Goal: Task Accomplishment & Management: Manage account settings

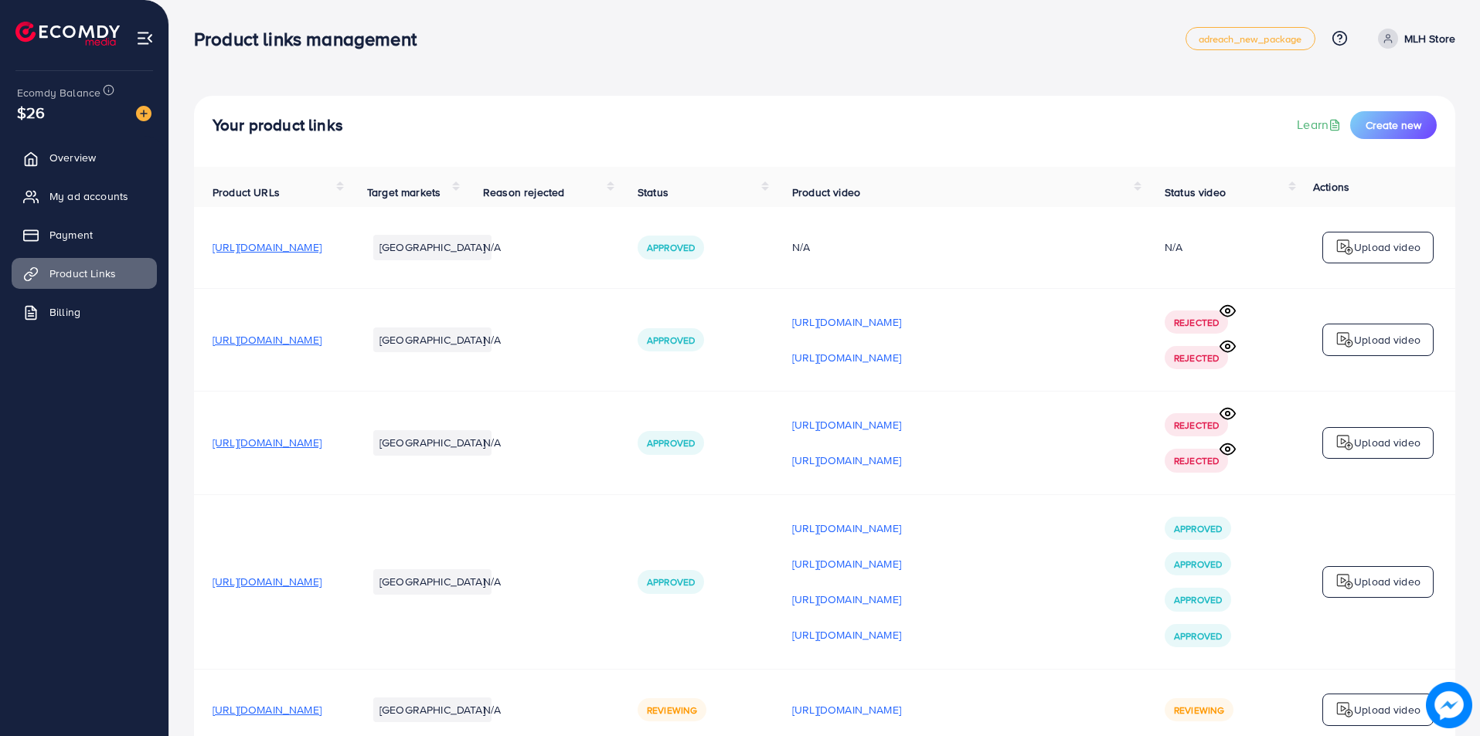
scroll to position [90, 0]
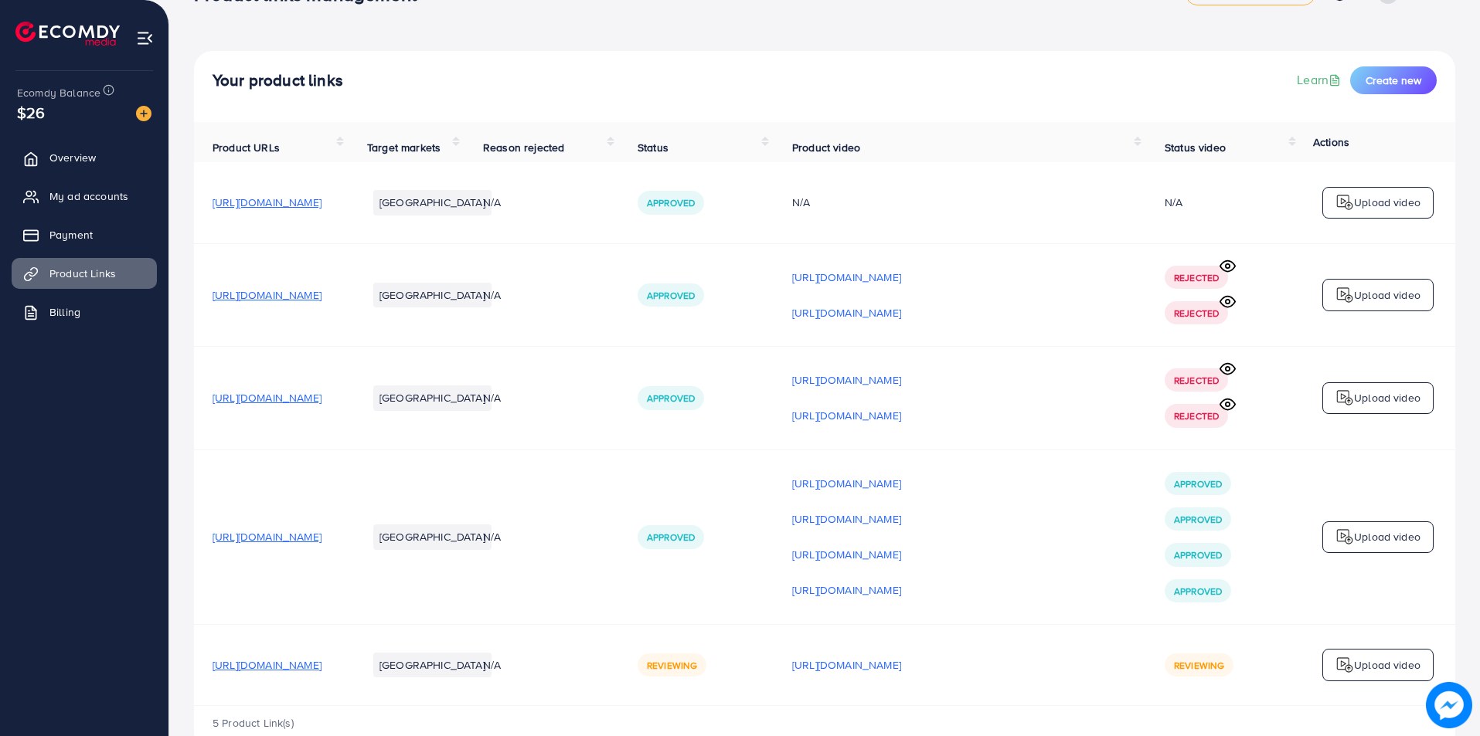
scroll to position [90, 0]
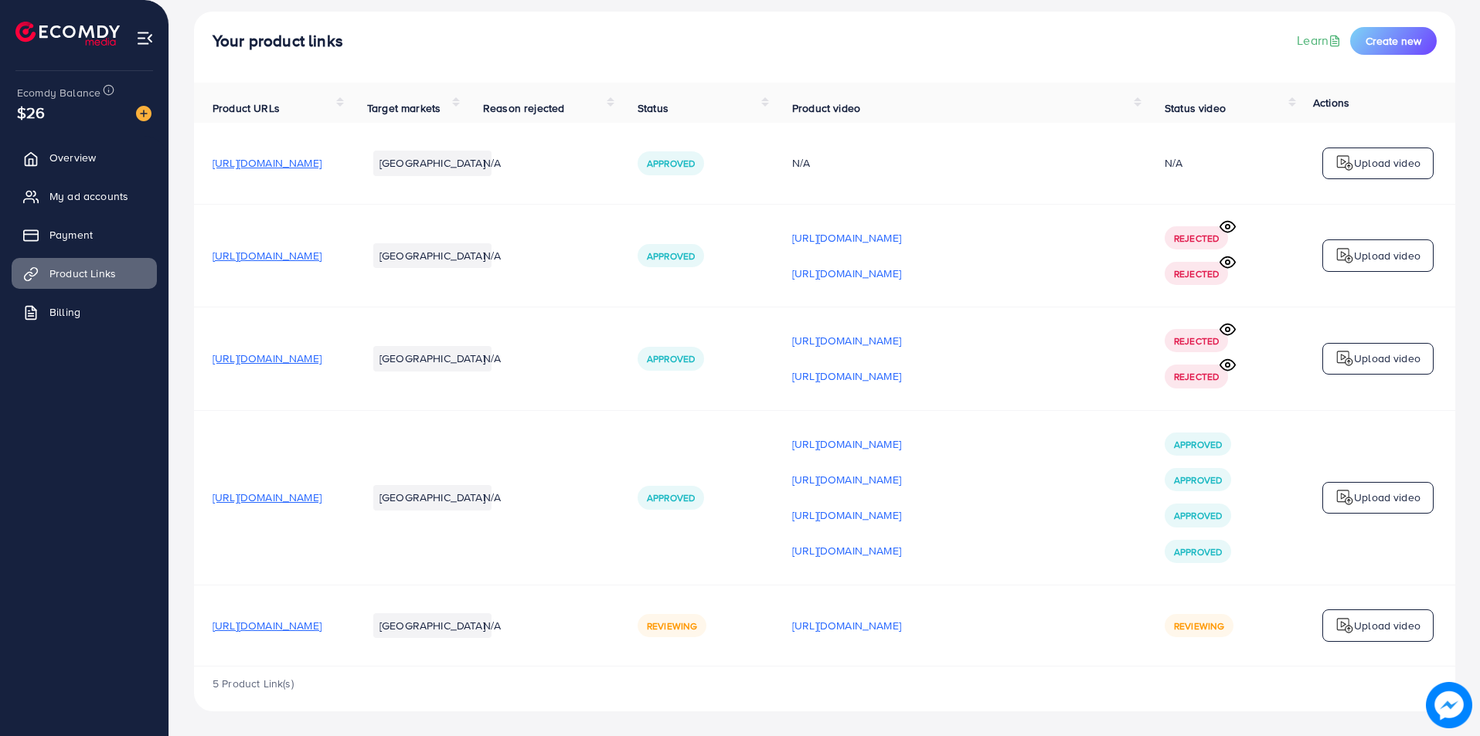
scroll to position [90, 0]
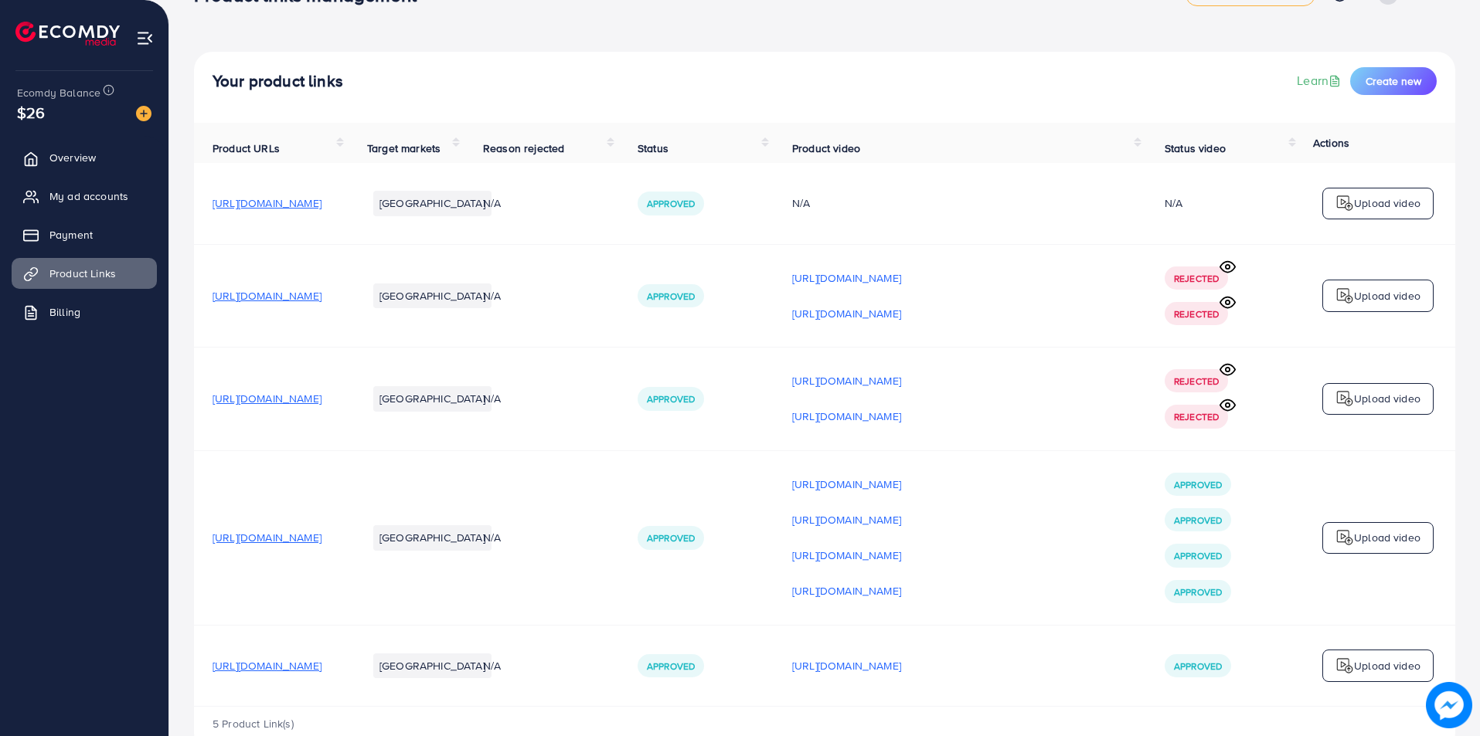
scroll to position [90, 0]
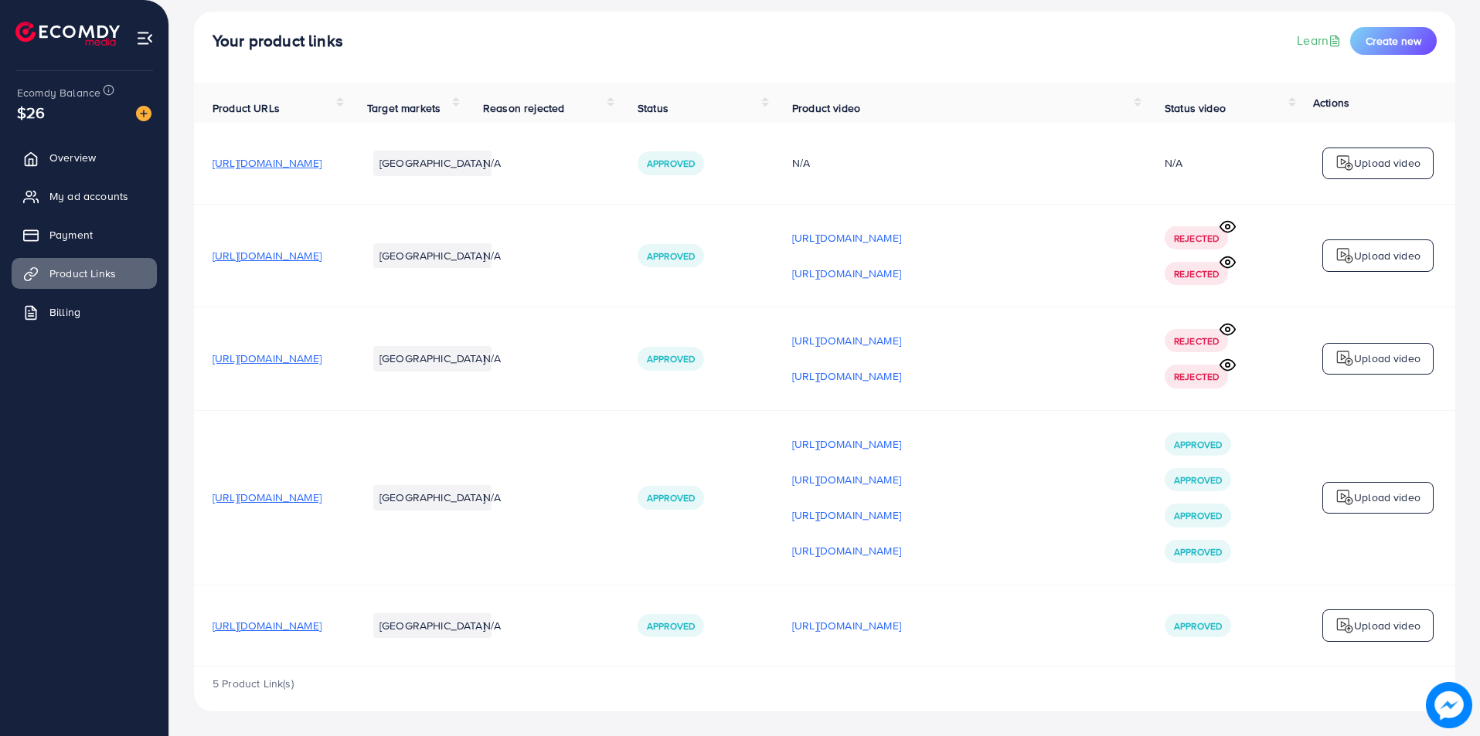
drag, startPoint x: 209, startPoint y: 620, endPoint x: 417, endPoint y: 642, distance: 209.8
click at [348, 642] on td "[URL][DOMAIN_NAME]" at bounding box center [271, 625] width 155 height 81
copy span "[URL][DOMAIN_NAME]"
drag, startPoint x: 214, startPoint y: 495, endPoint x: 495, endPoint y: 498, distance: 280.5
click at [495, 498] on tr "https://mlhstore.com/products/urban-long-wallet Pakistan N/A Approved https://f…" at bounding box center [824, 497] width 1261 height 175
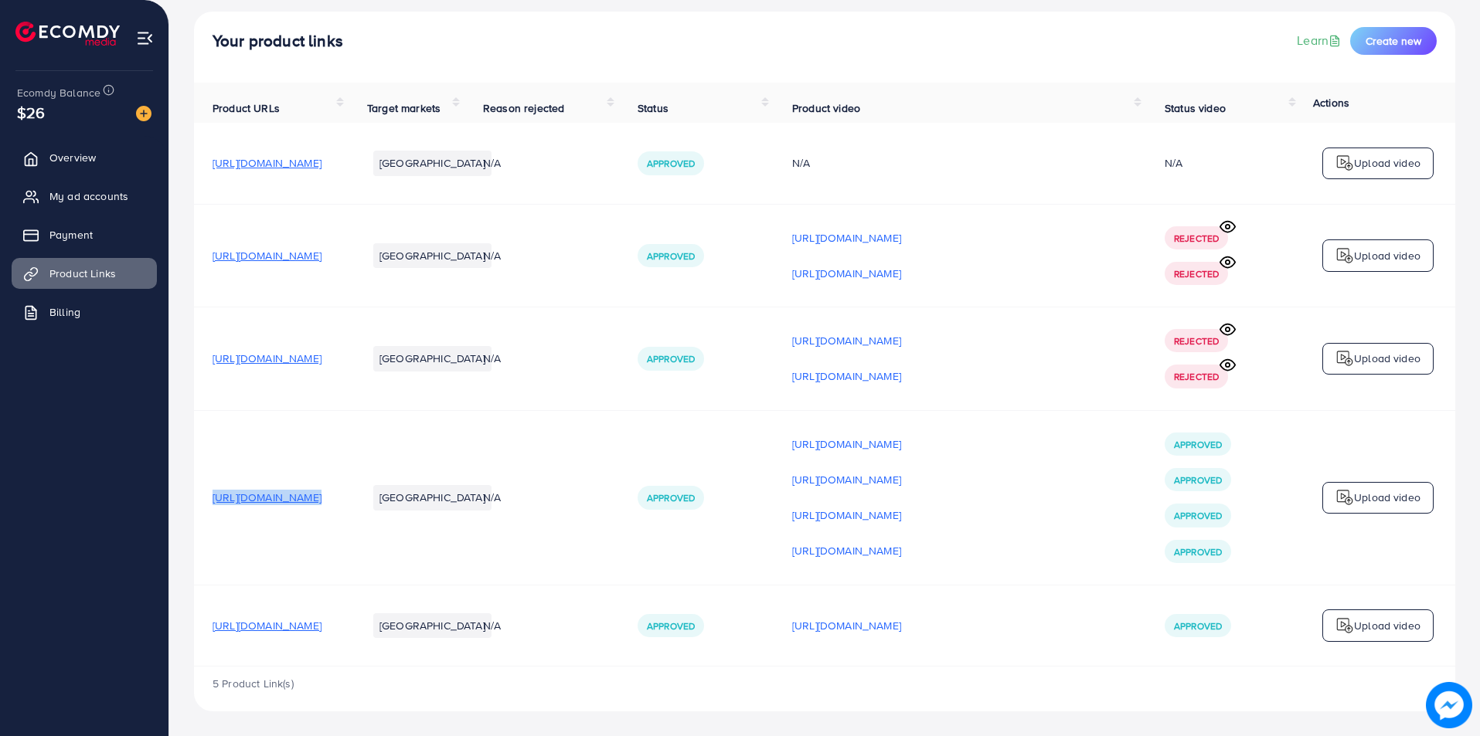
copy span "[URL][DOMAIN_NAME]"
click at [77, 236] on span "Payment" at bounding box center [74, 234] width 43 height 15
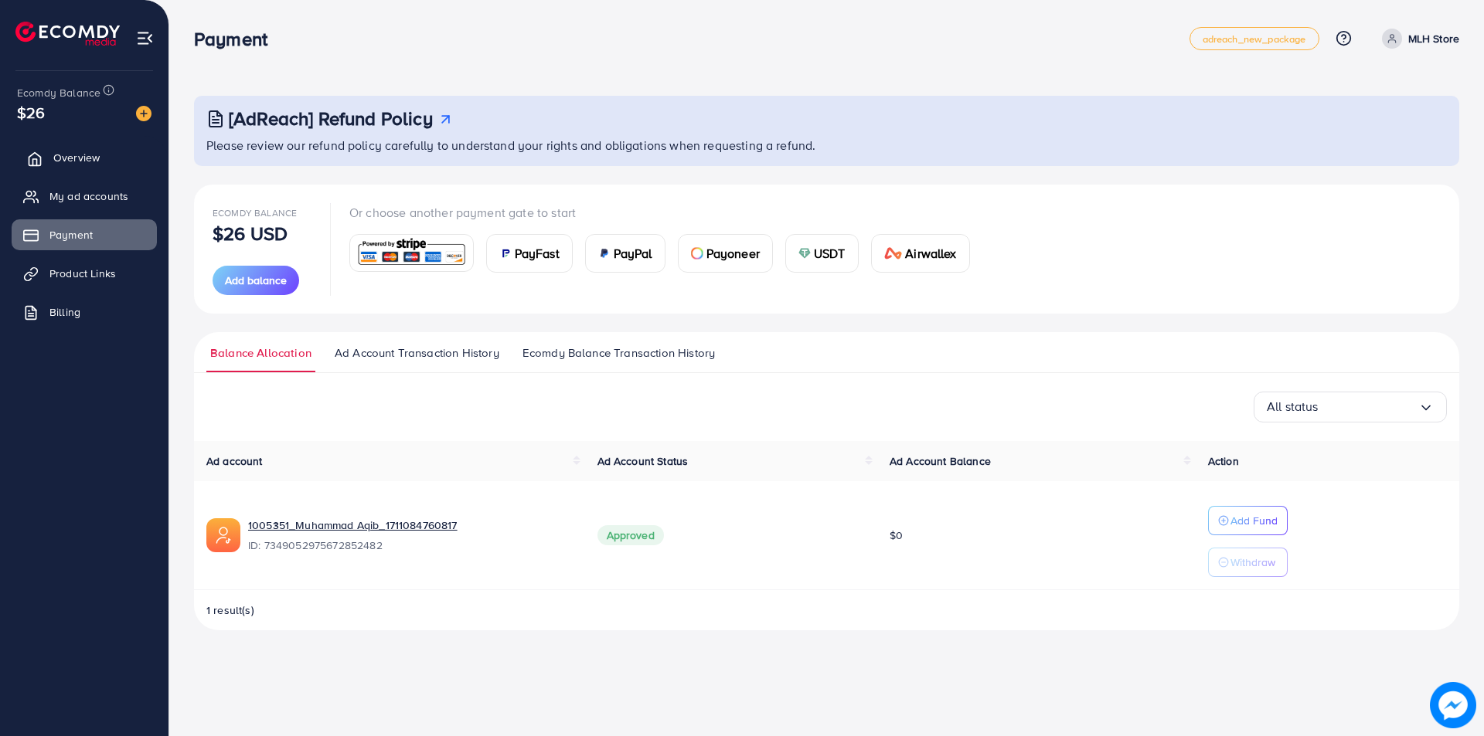
click at [95, 159] on span "Overview" at bounding box center [76, 157] width 46 height 15
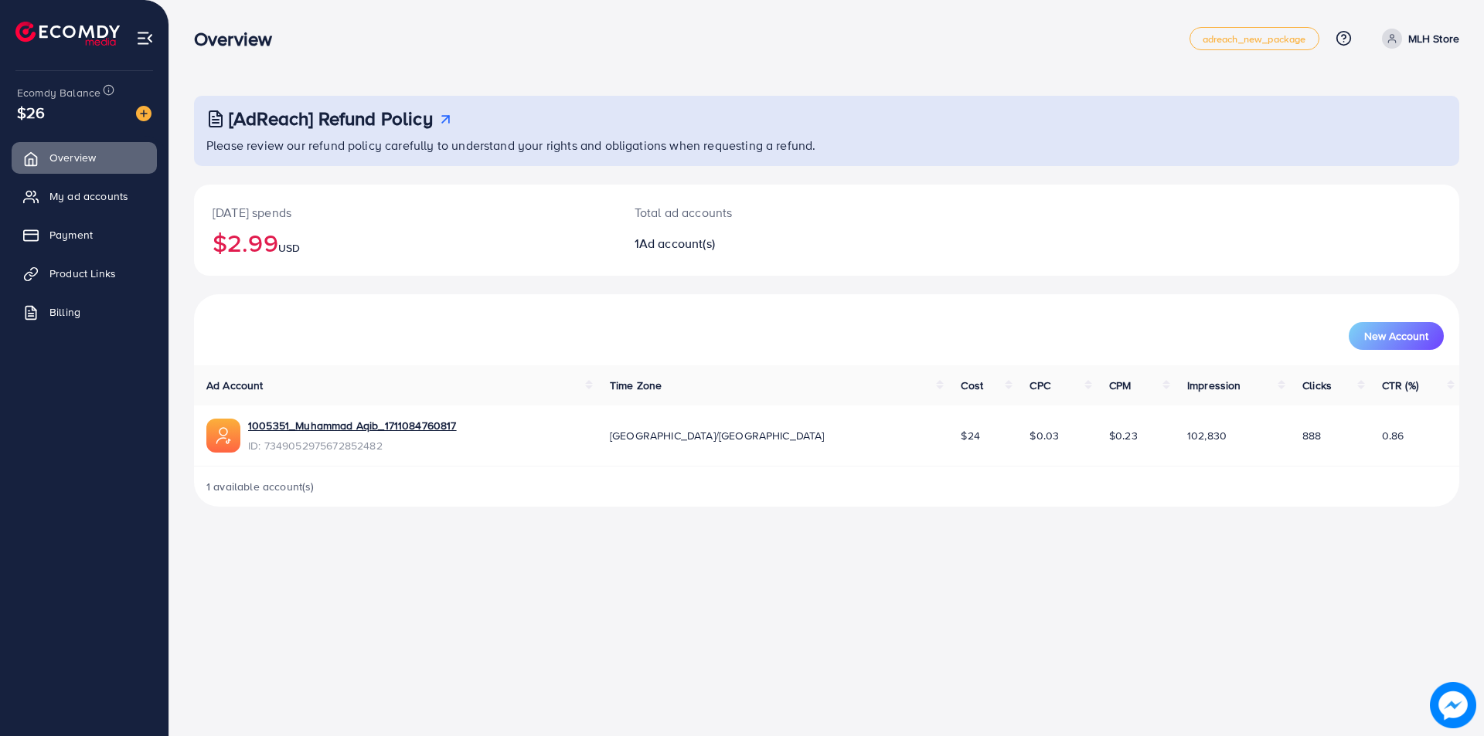
click at [69, 115] on div "$26" at bounding box center [84, 112] width 134 height 22
click at [658, 584] on div "Overview adreach_new_package Help Center Contact Support Plans and Pricing Term…" at bounding box center [742, 368] width 1484 height 736
click at [365, 485] on div "1 available account(s)" at bounding box center [826, 487] width 1265 height 40
drag, startPoint x: 556, startPoint y: 667, endPoint x: 484, endPoint y: 609, distance: 92.3
click at [505, 627] on div "Overview adreach_new_package Help Center Contact Support Plans and Pricing Term…" at bounding box center [742, 368] width 1484 height 736
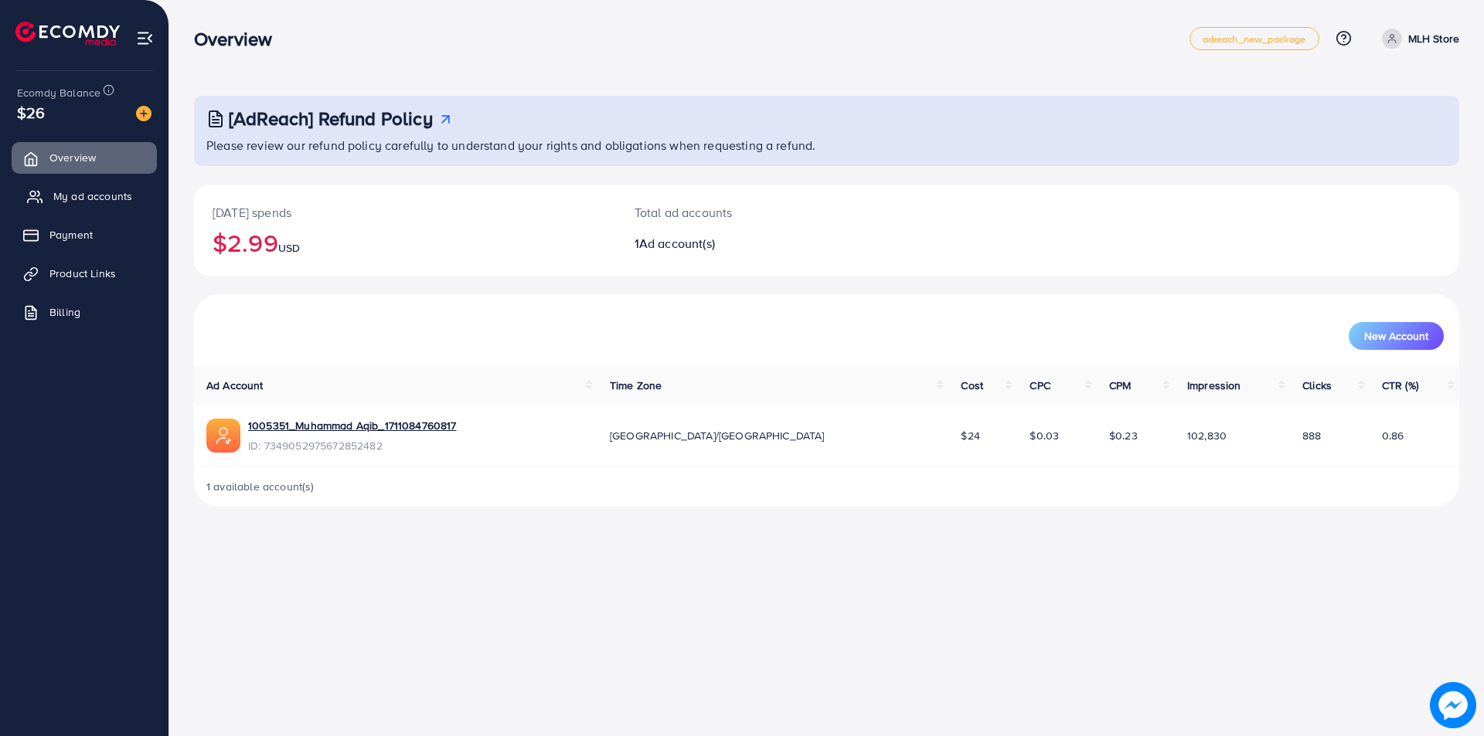
click at [80, 192] on span "My ad accounts" at bounding box center [92, 196] width 79 height 15
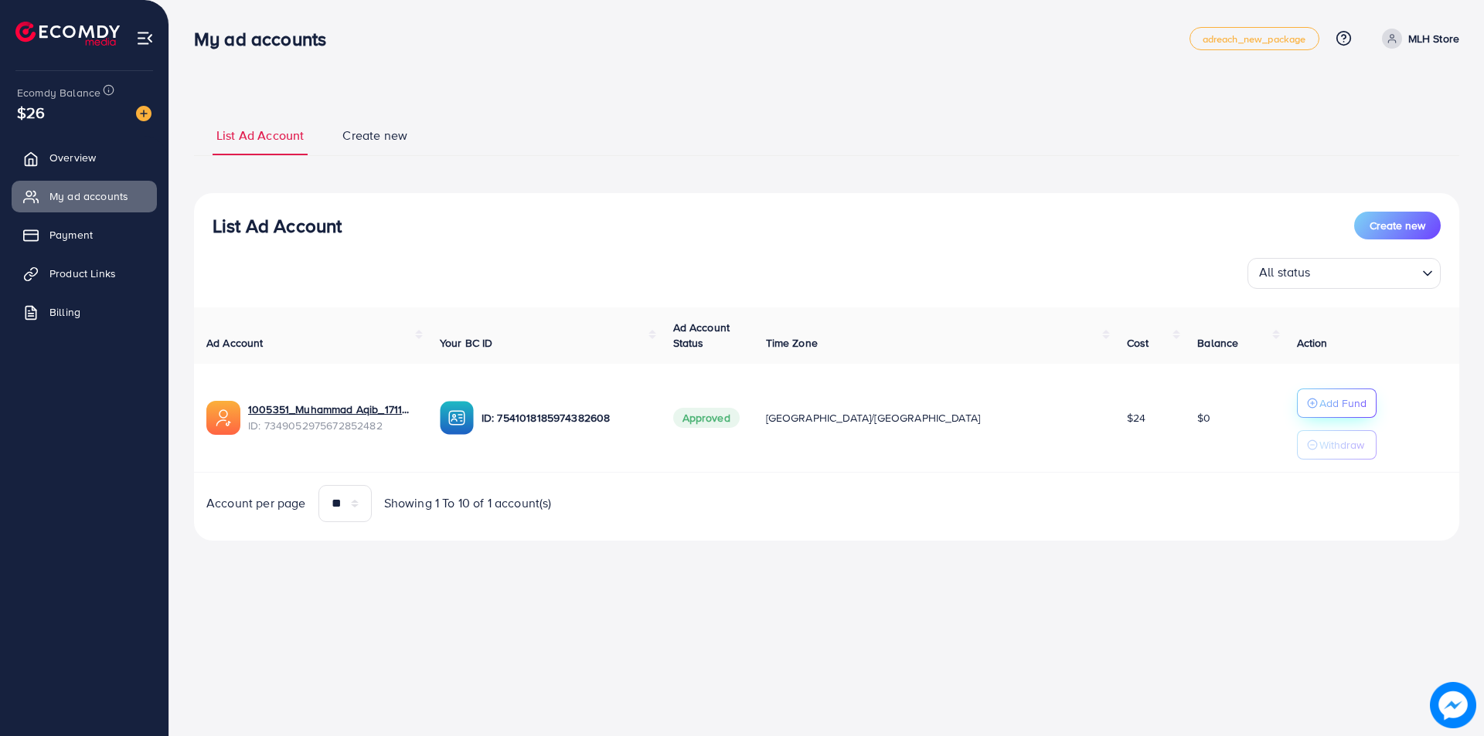
click at [1319, 405] on p "Add Fund" at bounding box center [1342, 403] width 47 height 19
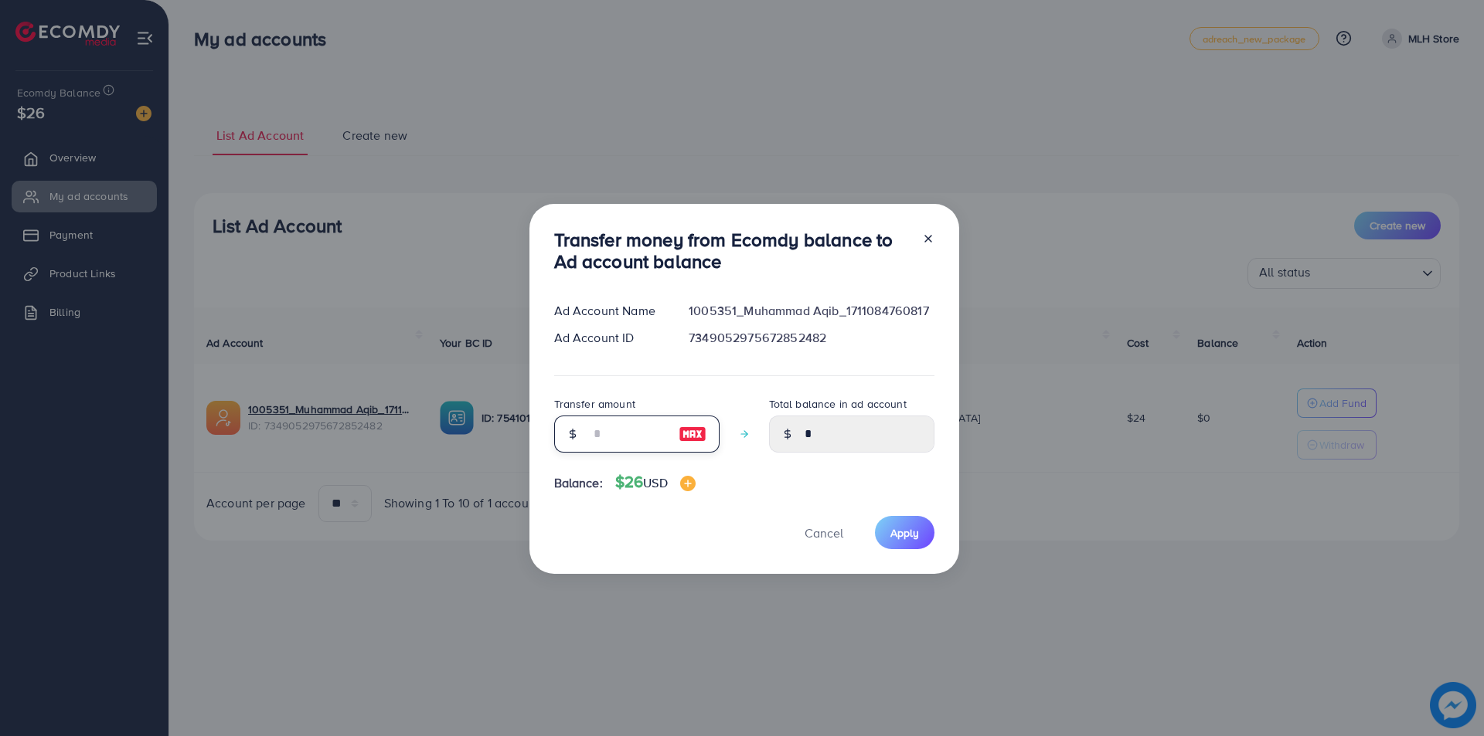
click at [597, 426] on input "number" at bounding box center [628, 434] width 77 height 37
type input "*"
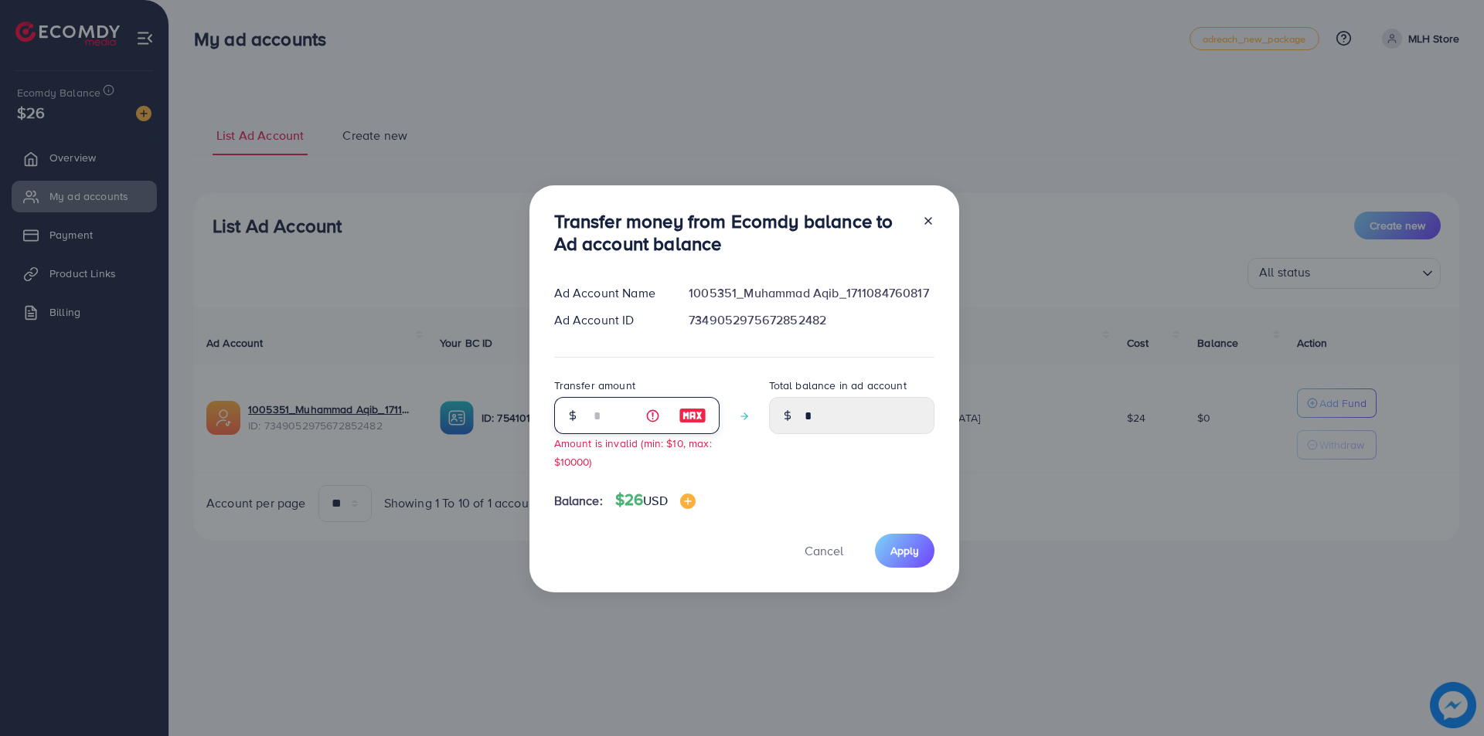
type input "****"
type input "**"
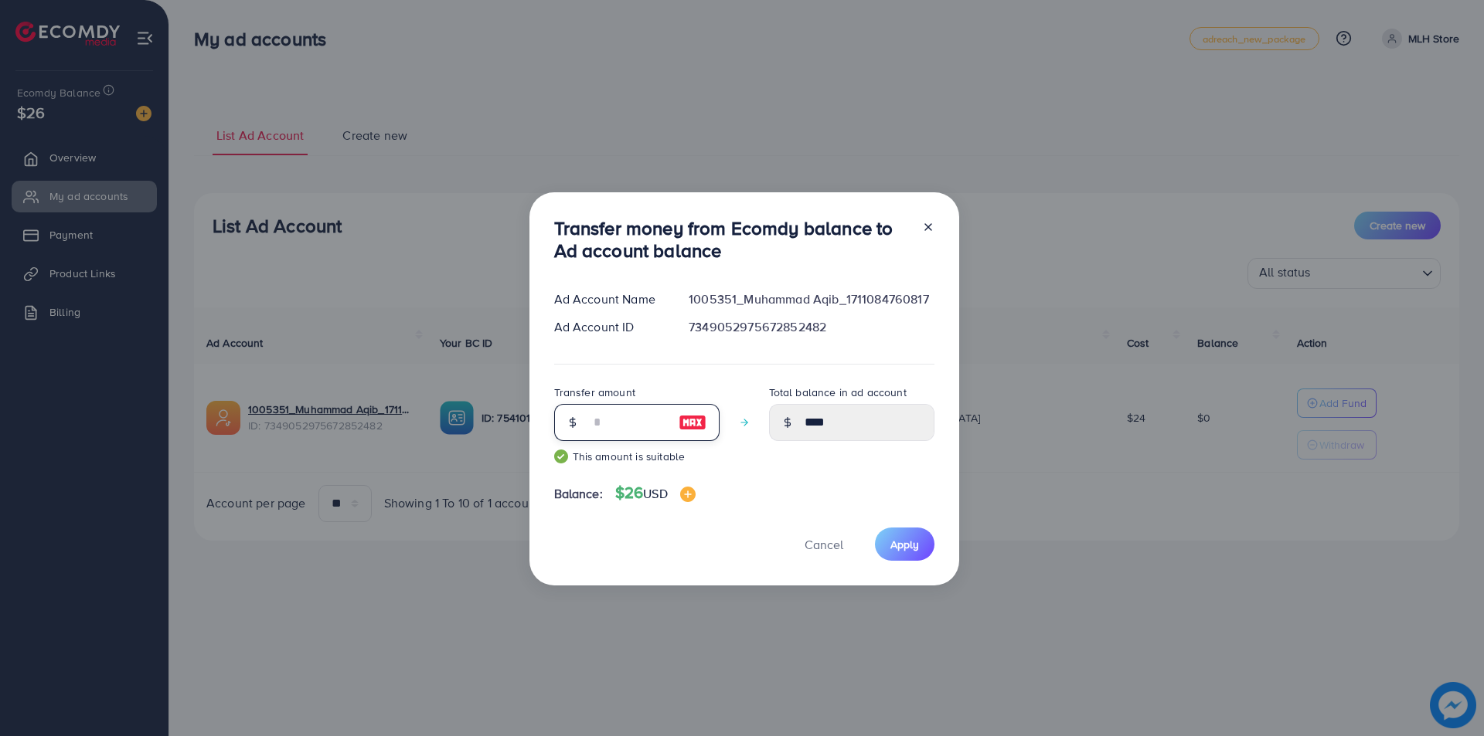
type input "*****"
type input "**"
click at [919, 537] on button "Apply" at bounding box center [904, 544] width 59 height 33
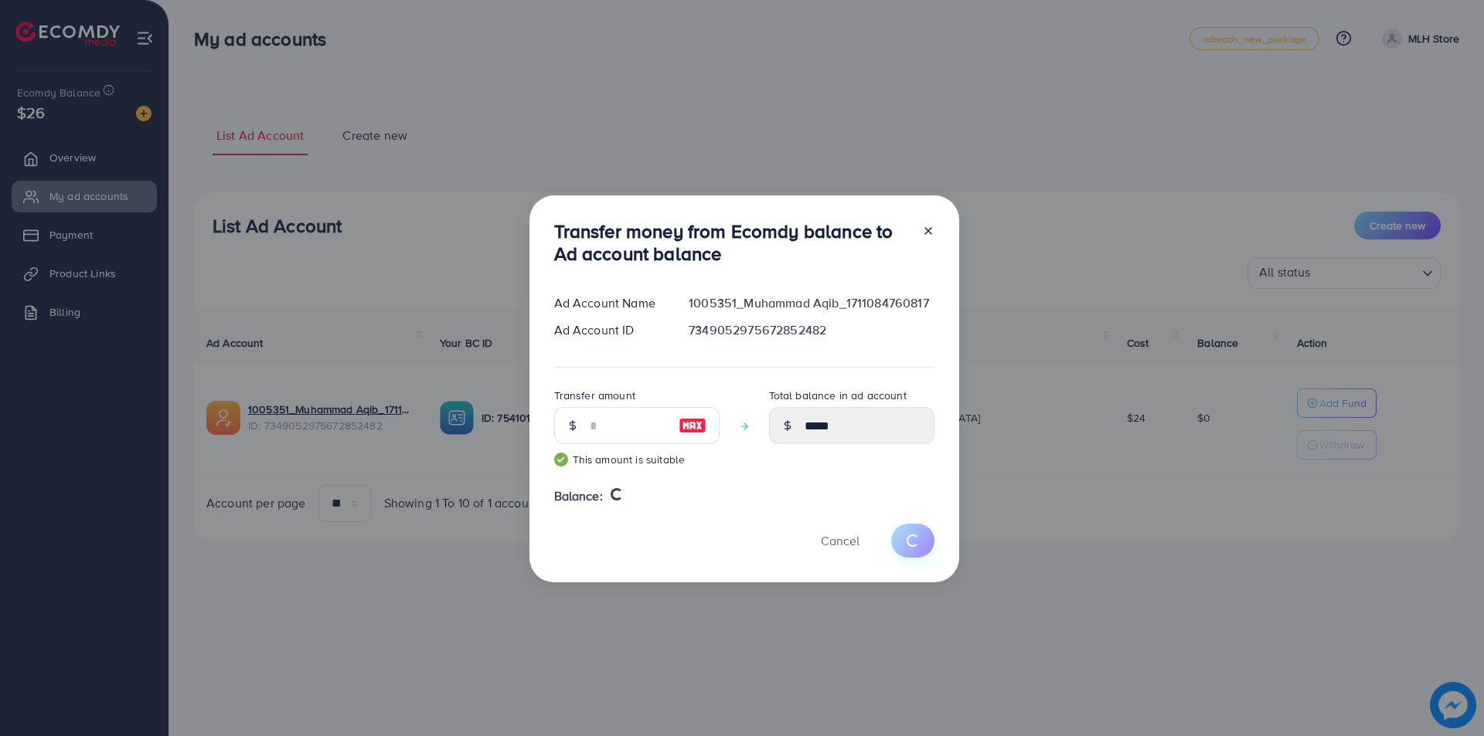
type input "*"
